Goal: Task Accomplishment & Management: Manage account settings

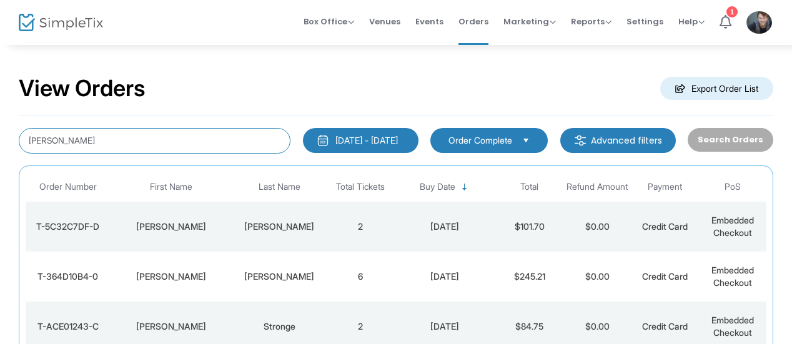
click at [154, 144] on input "[PERSON_NAME]" at bounding box center [155, 141] width 272 height 26
type input "K"
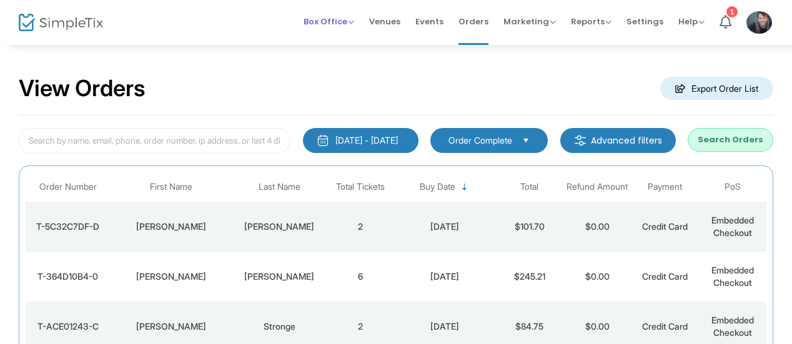
click at [324, 21] on span "Box Office" at bounding box center [329, 22] width 51 height 12
click at [333, 32] on li "Sell Tickets" at bounding box center [348, 41] width 89 height 24
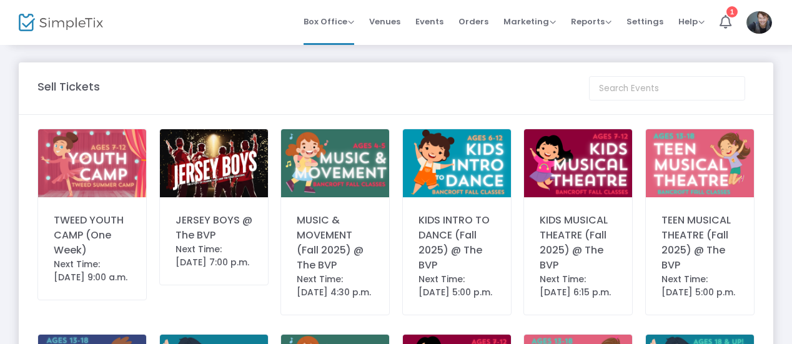
click at [225, 228] on div "JERSEY BOYS @ The BVP" at bounding box center [214, 228] width 77 height 30
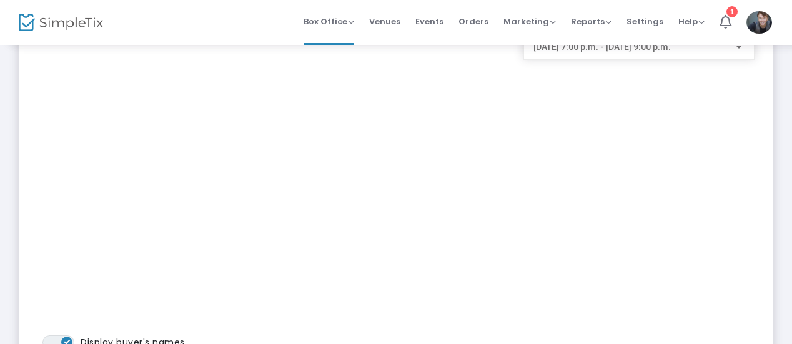
scroll to position [126, 0]
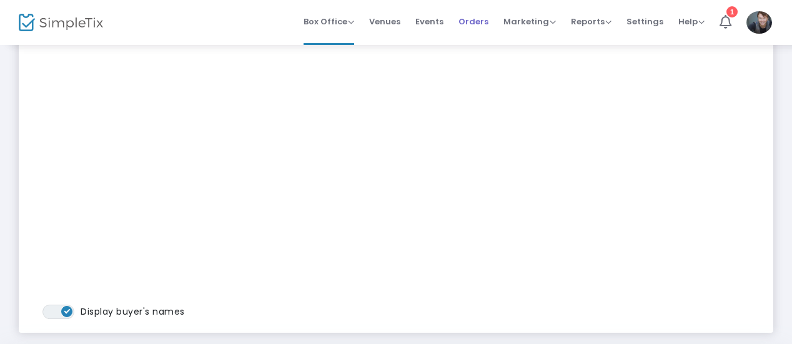
click at [476, 22] on span "Orders" at bounding box center [474, 22] width 30 height 32
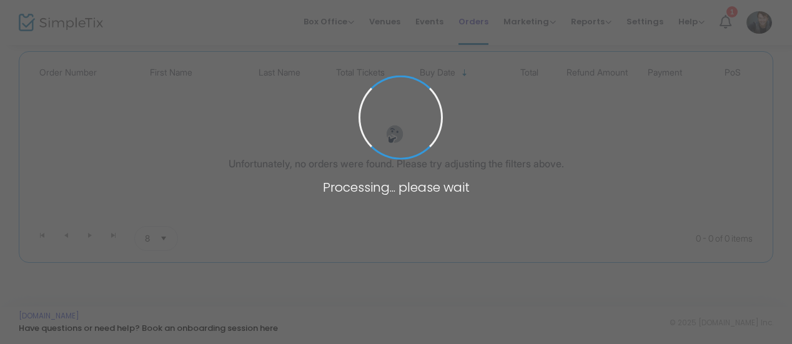
scroll to position [39, 0]
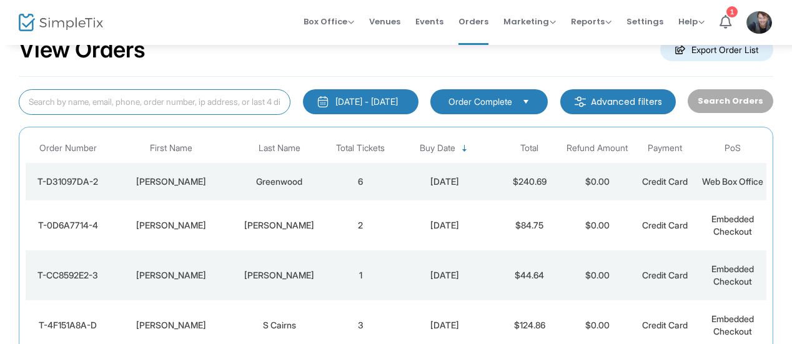
click at [212, 104] on input at bounding box center [155, 102] width 272 height 26
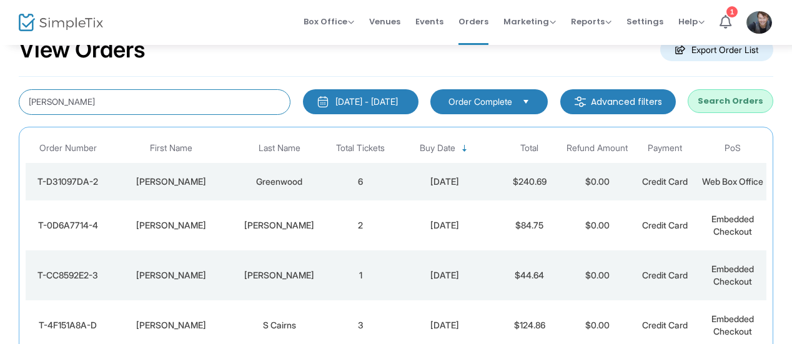
type input "[PERSON_NAME]"
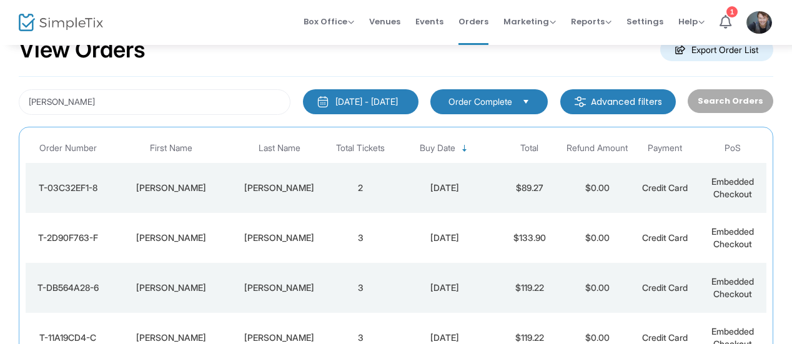
click at [300, 197] on td "[PERSON_NAME]" at bounding box center [279, 188] width 95 height 50
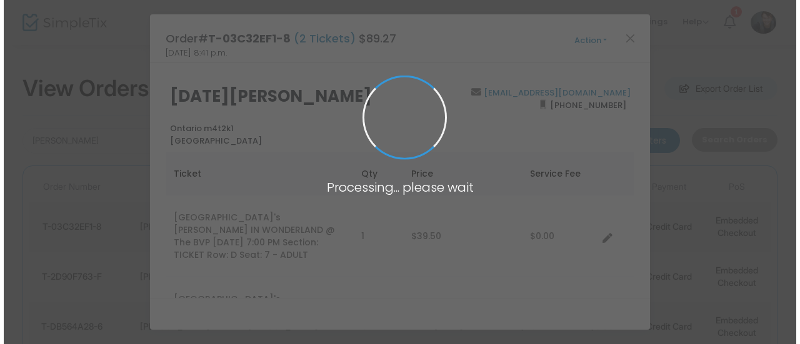
scroll to position [0, 0]
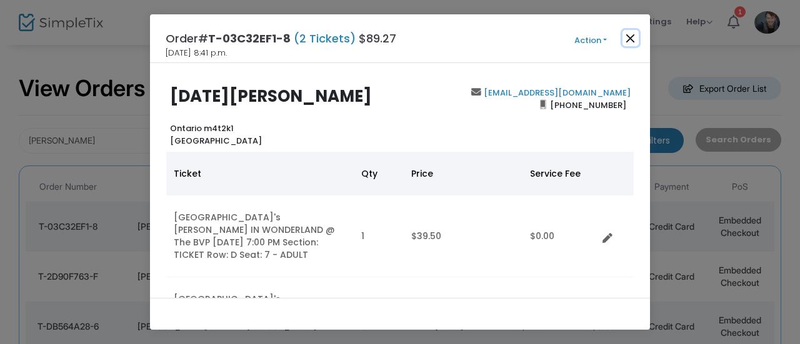
click at [635, 41] on button "Close" at bounding box center [630, 38] width 16 height 16
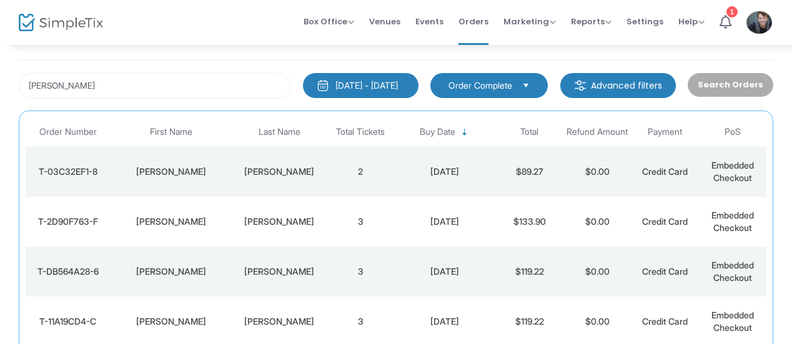
scroll to position [201, 0]
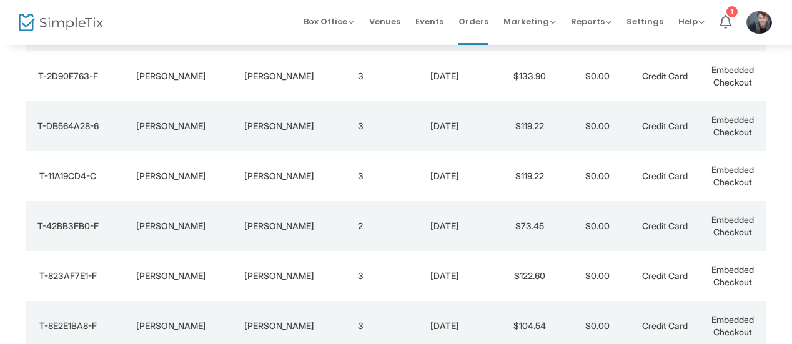
click at [370, 76] on td "3" at bounding box center [360, 76] width 67 height 50
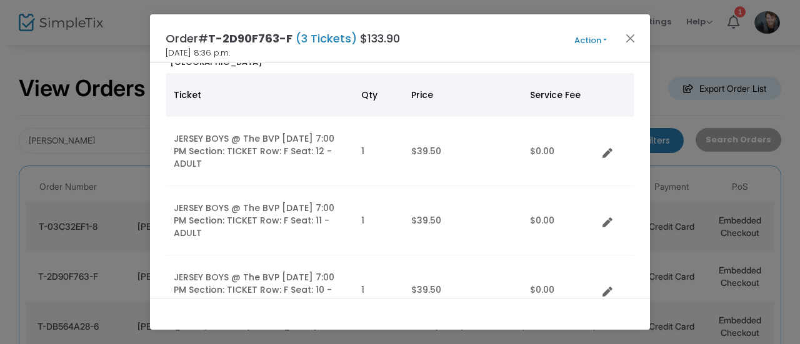
scroll to position [135, 0]
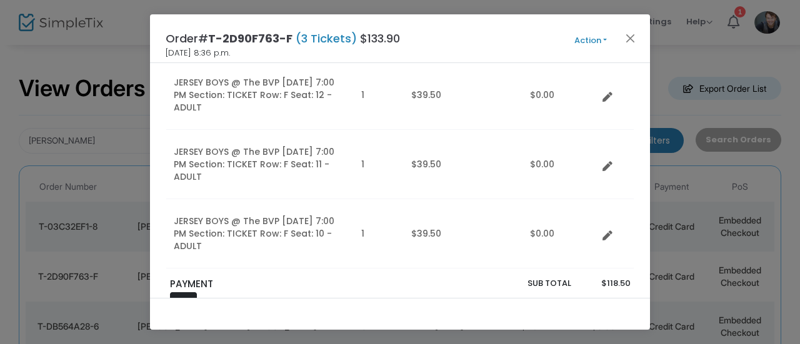
click at [605, 167] on icon "Data table" at bounding box center [607, 167] width 10 height 10
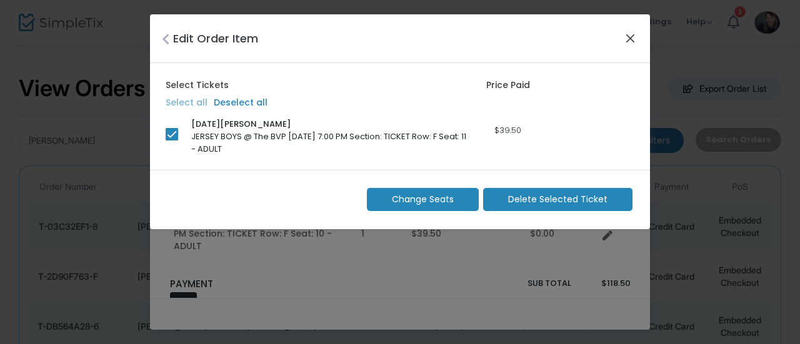
click at [633, 37] on button "Close" at bounding box center [630, 38] width 16 height 16
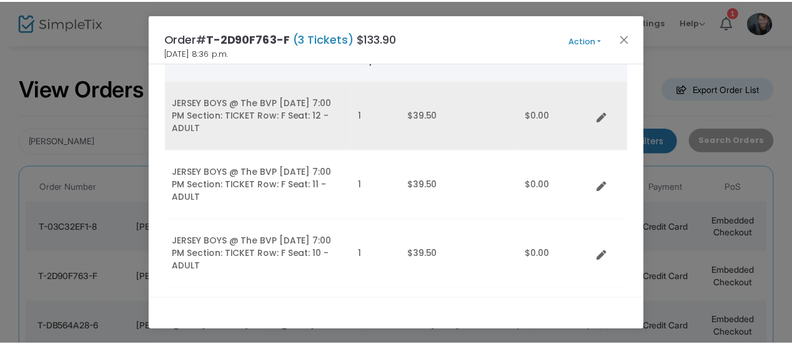
scroll to position [114, 0]
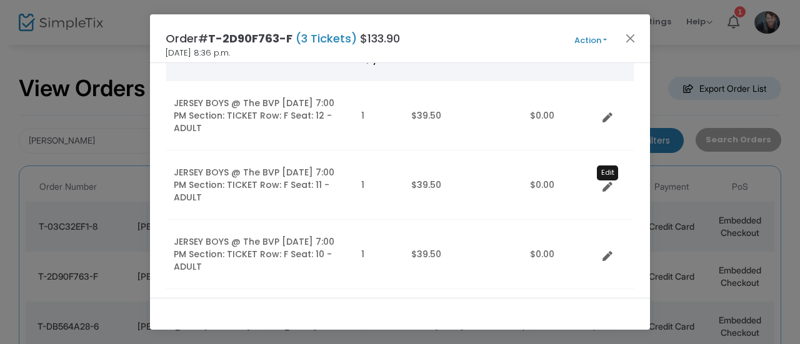
click at [604, 186] on icon "Data table" at bounding box center [607, 187] width 10 height 10
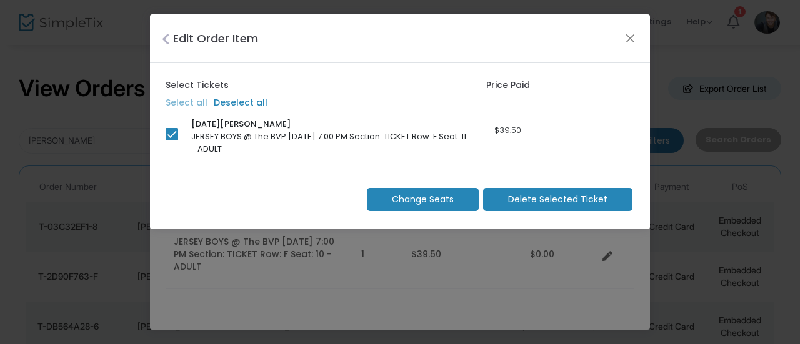
click at [620, 36] on div "Edit Order Item" at bounding box center [400, 38] width 500 height 49
click at [630, 36] on button "Close" at bounding box center [630, 38] width 16 height 16
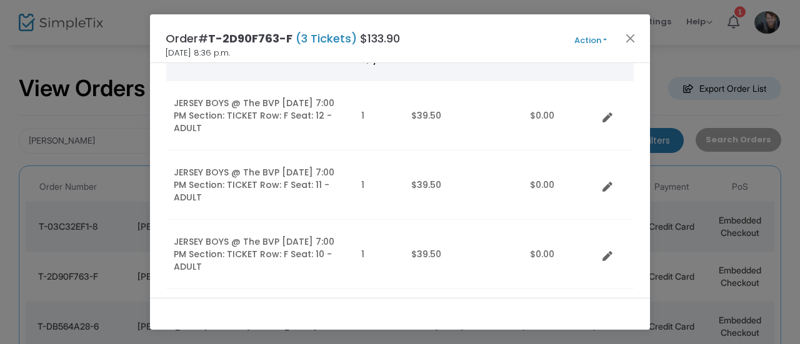
click at [591, 37] on button "Action" at bounding box center [590, 41] width 75 height 14
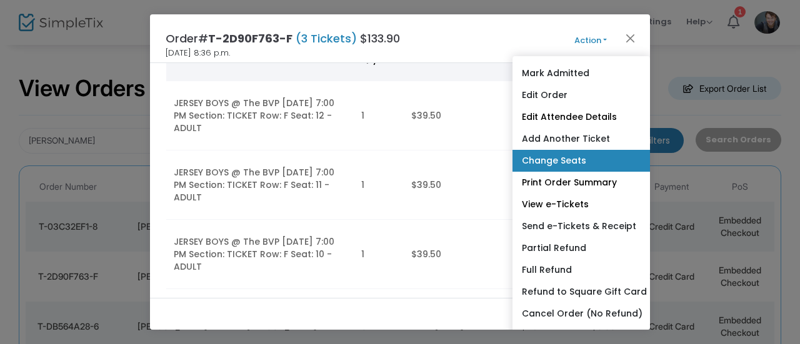
click at [565, 162] on link "Change Seats" at bounding box center [580, 161] width 137 height 22
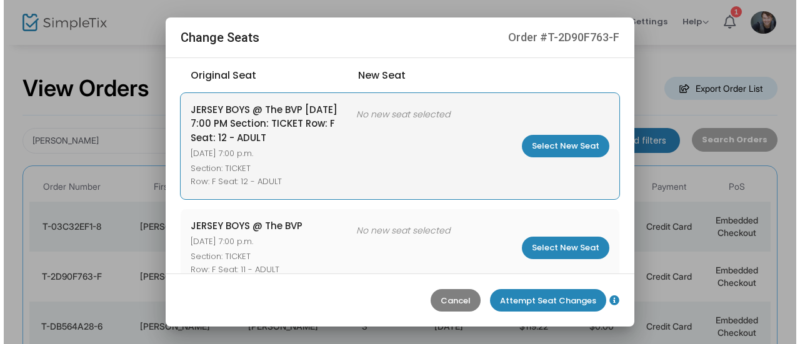
scroll to position [77, 0]
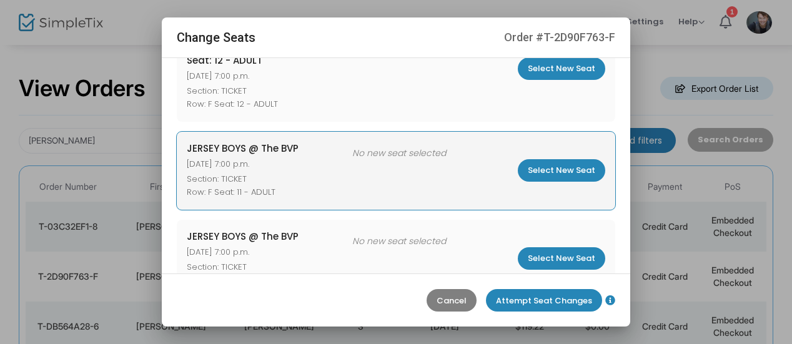
click at [555, 172] on m-button "Select New Seat" at bounding box center [561, 170] width 87 height 22
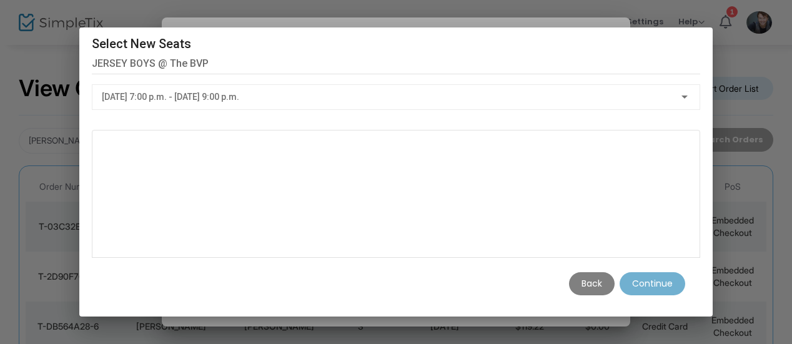
click at [595, 285] on m-button "Back" at bounding box center [592, 283] width 46 height 23
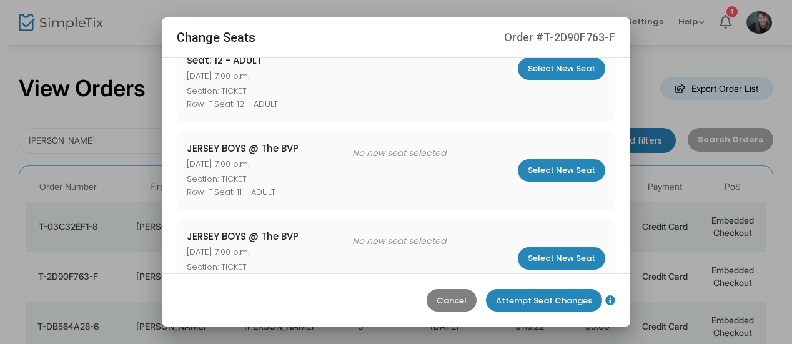
click at [439, 303] on m-button "Cancel" at bounding box center [452, 300] width 50 height 22
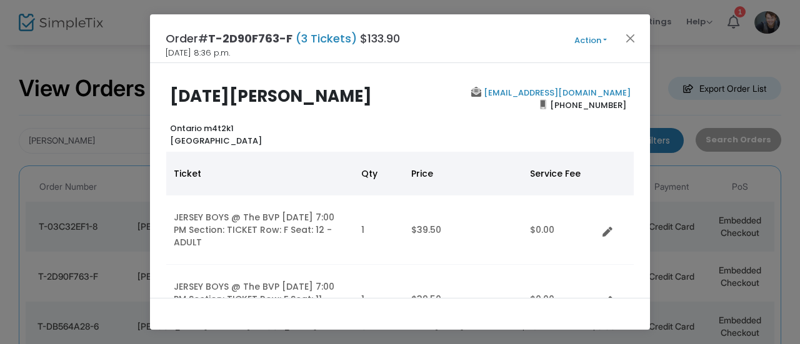
click at [589, 34] on button "Action" at bounding box center [590, 41] width 75 height 14
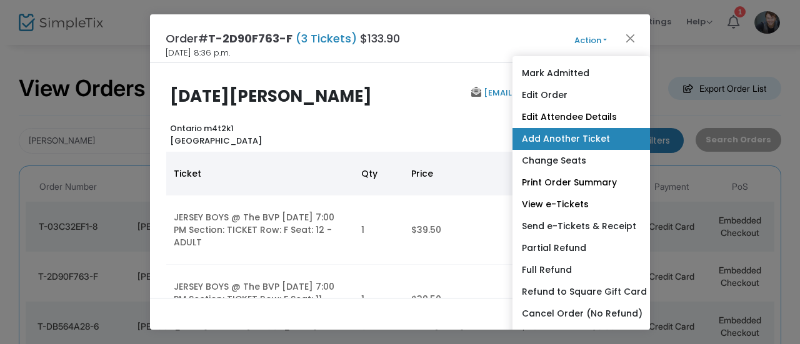
click at [553, 137] on link "Add Another Ticket" at bounding box center [580, 139] width 137 height 22
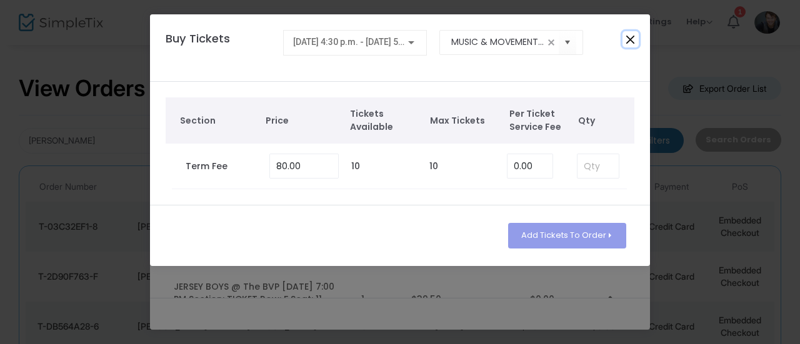
click at [627, 38] on button "Close" at bounding box center [630, 39] width 16 height 16
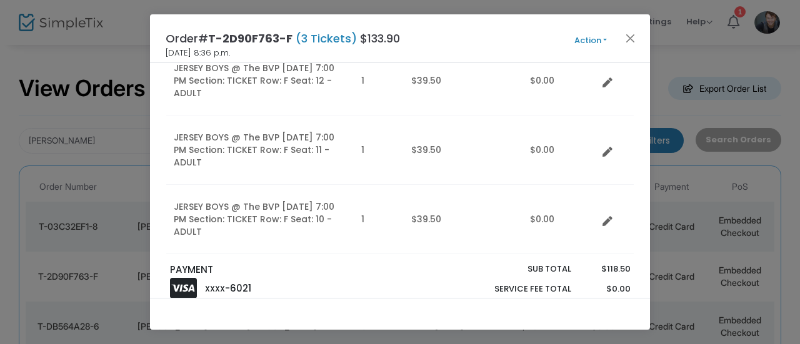
scroll to position [150, 0]
click at [587, 44] on button "Action" at bounding box center [590, 41] width 75 height 14
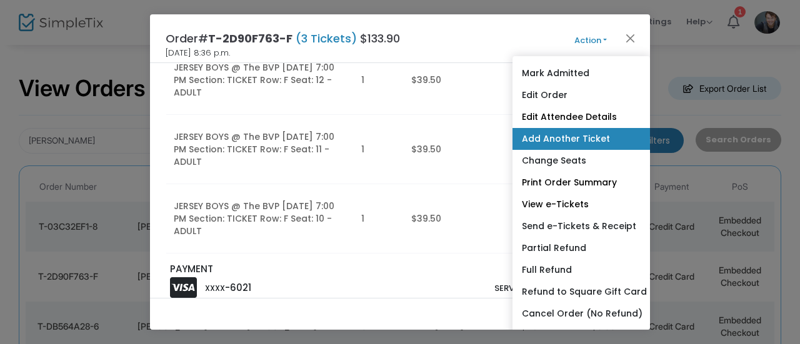
click at [555, 142] on link "Add Another Ticket" at bounding box center [580, 139] width 137 height 22
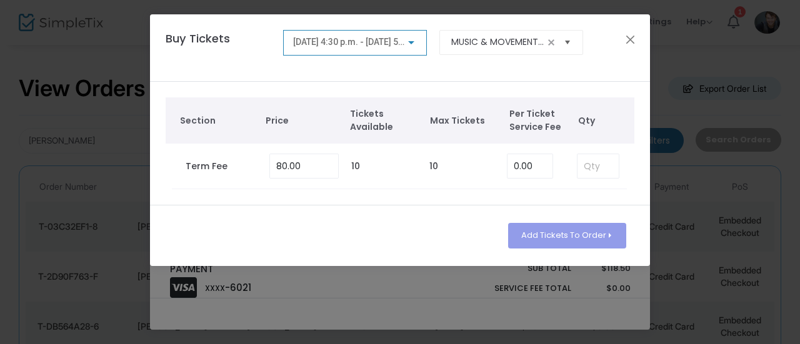
click at [568, 46] on span "Select" at bounding box center [567, 42] width 21 height 21
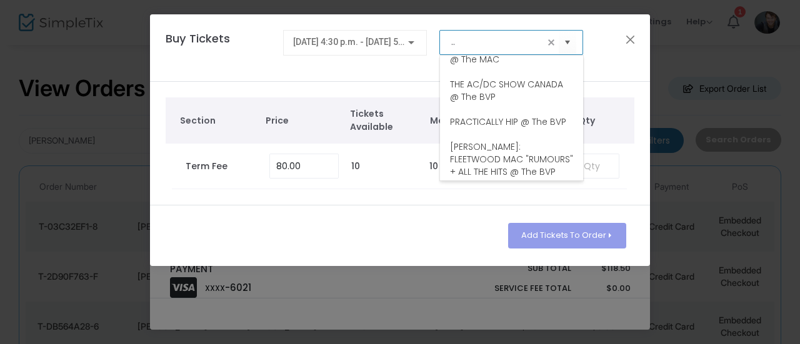
scroll to position [0, 0]
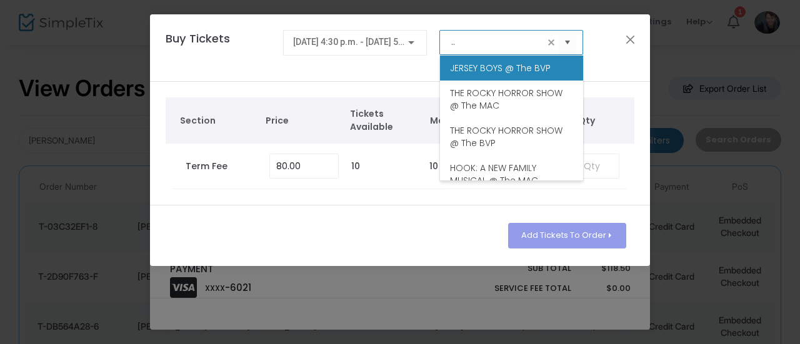
click at [502, 76] on li "JERSEY BOYS @ The BVP" at bounding box center [511, 68] width 143 height 25
type input "JERSEY BOYS @ The BVP"
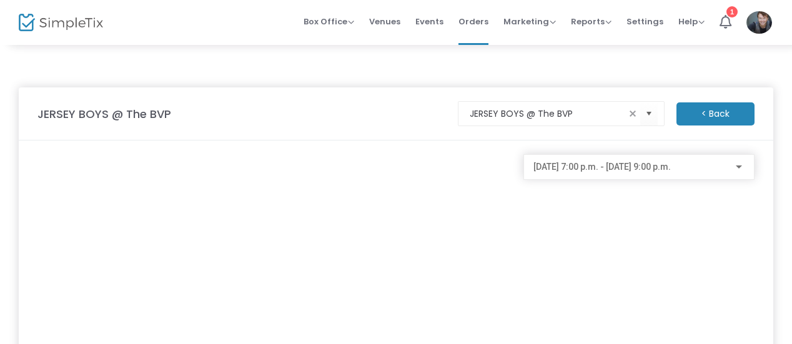
scroll to position [109, 0]
